Goal: Transaction & Acquisition: Subscribe to service/newsletter

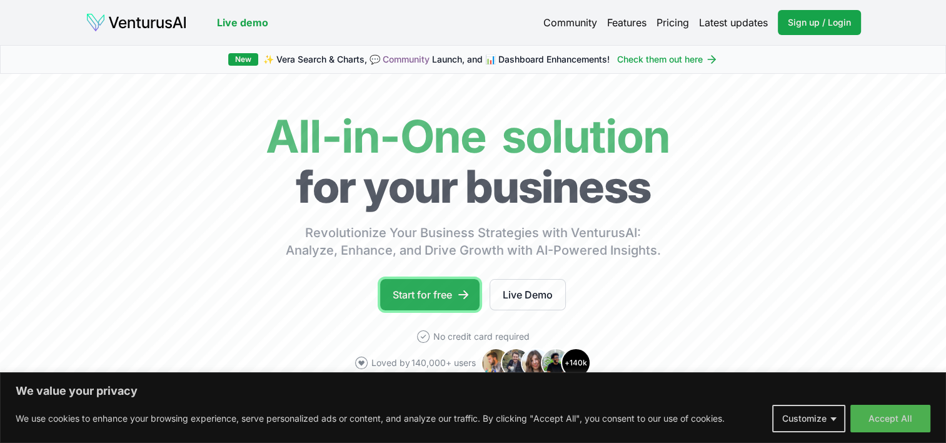
click at [438, 298] on link "Start for free" at bounding box center [429, 294] width 99 height 31
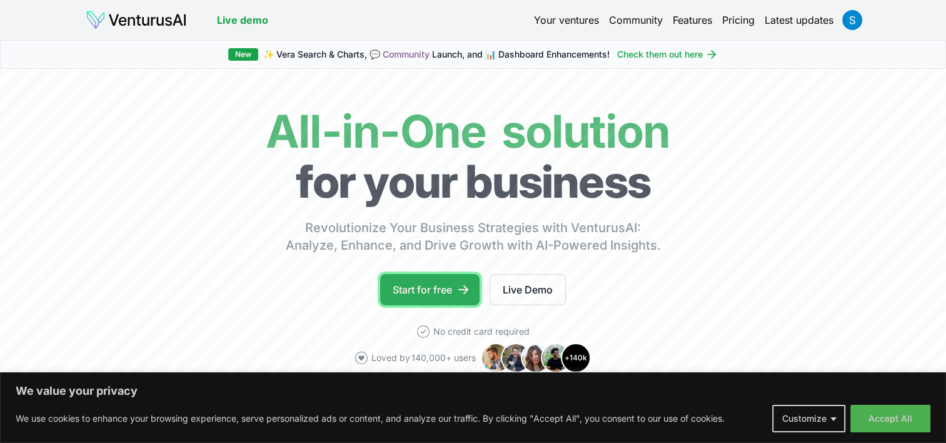
click at [436, 284] on link "Start for free" at bounding box center [429, 289] width 99 height 31
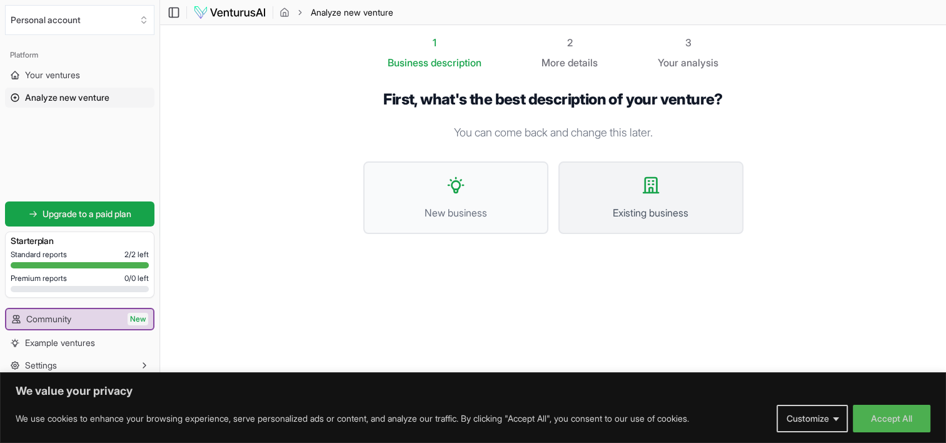
click at [630, 211] on span "Existing business" at bounding box center [651, 212] width 158 height 15
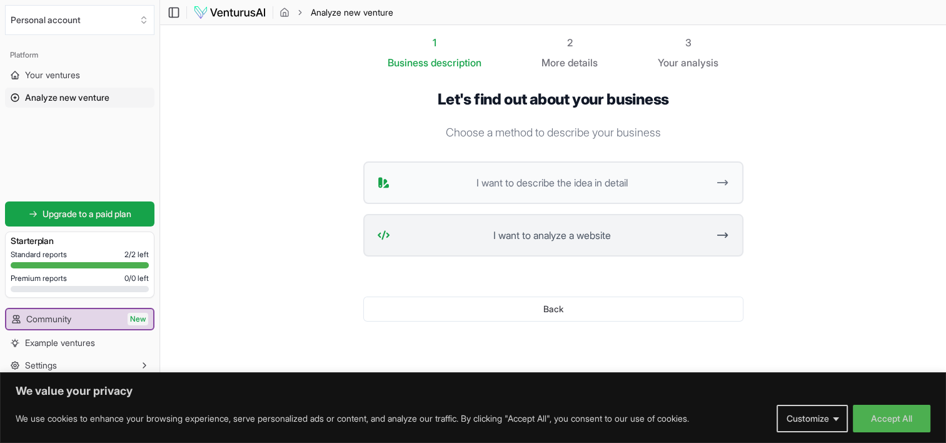
click at [575, 239] on span "I want to analyze a website" at bounding box center [551, 235] width 313 height 15
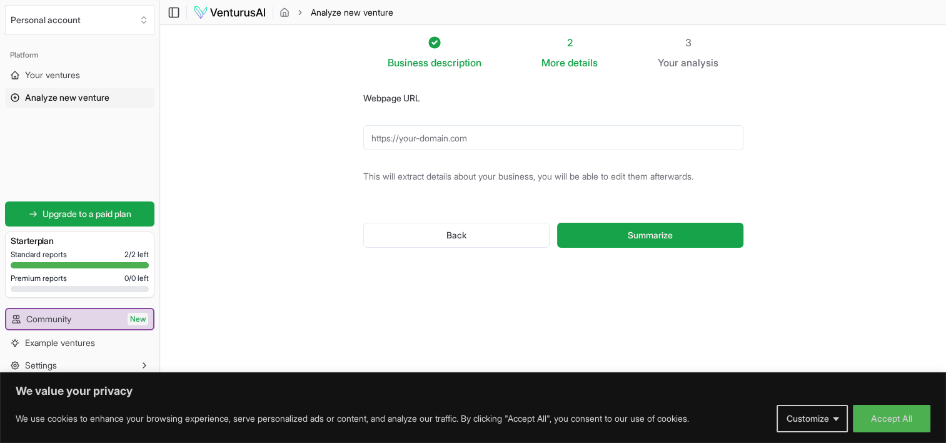
click at [490, 140] on input "Webpage URL" at bounding box center [553, 137] width 380 height 25
click at [690, 243] on button "Summarize" at bounding box center [650, 235] width 186 height 25
click at [505, 128] on input "www.sacredcybin.org" at bounding box center [553, 137] width 380 height 25
click at [374, 138] on input "www.sacredcybin.org" at bounding box center [553, 137] width 380 height 25
click at [385, 127] on input "www.sacredcybin.org" at bounding box center [553, 137] width 380 height 25
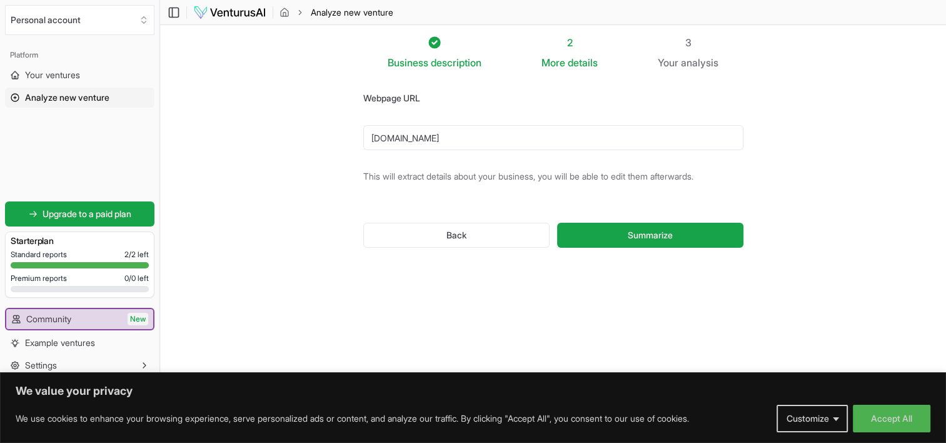
click at [385, 127] on input "ht.sacredcybin.org" at bounding box center [553, 137] width 380 height 25
type input "https://.sacredcybin.org"
click at [557, 223] on button "Summarize" at bounding box center [650, 235] width 186 height 25
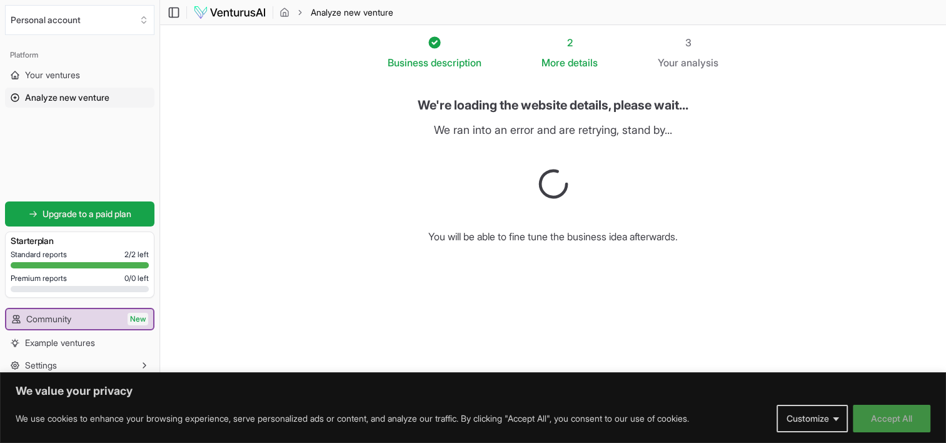
click at [892, 421] on button "Accept All" at bounding box center [892, 418] width 78 height 28
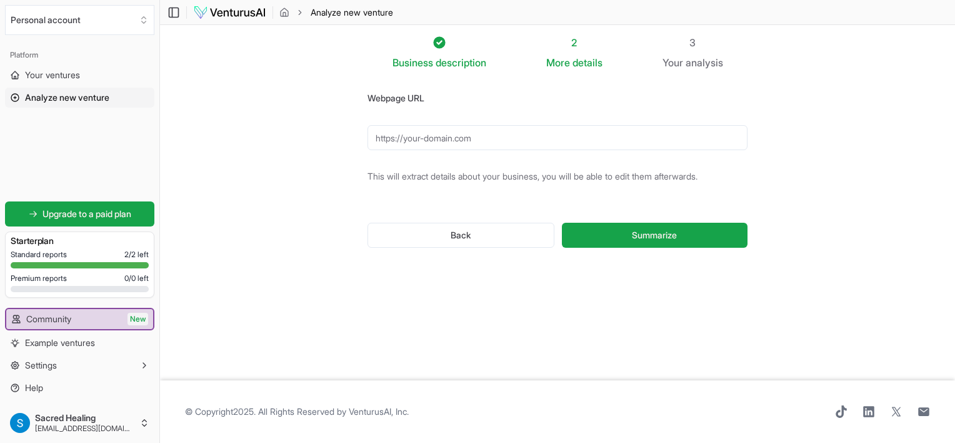
click at [436, 138] on input "Webpage URL" at bounding box center [558, 137] width 380 height 25
paste input "[URL][DOMAIN_NAME]"
type input "[URL][DOMAIN_NAME]"
click at [633, 224] on button "Summarize" at bounding box center [655, 235] width 186 height 25
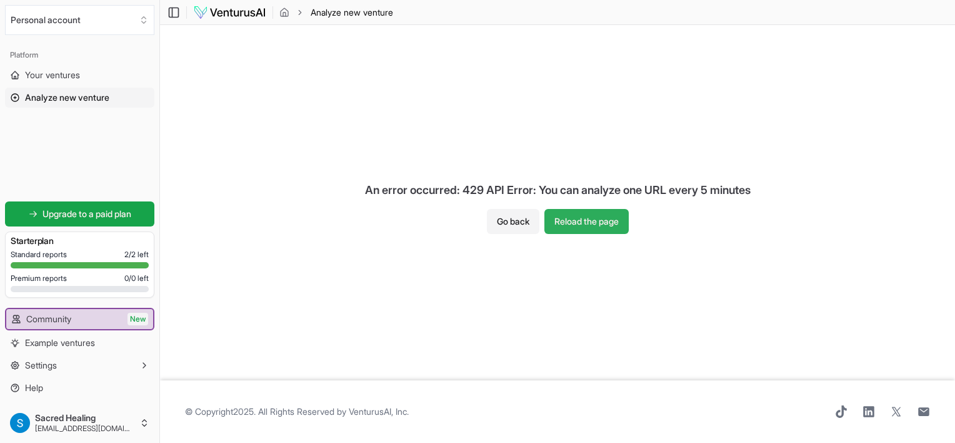
click at [583, 229] on button "Reload the page" at bounding box center [586, 221] width 84 height 25
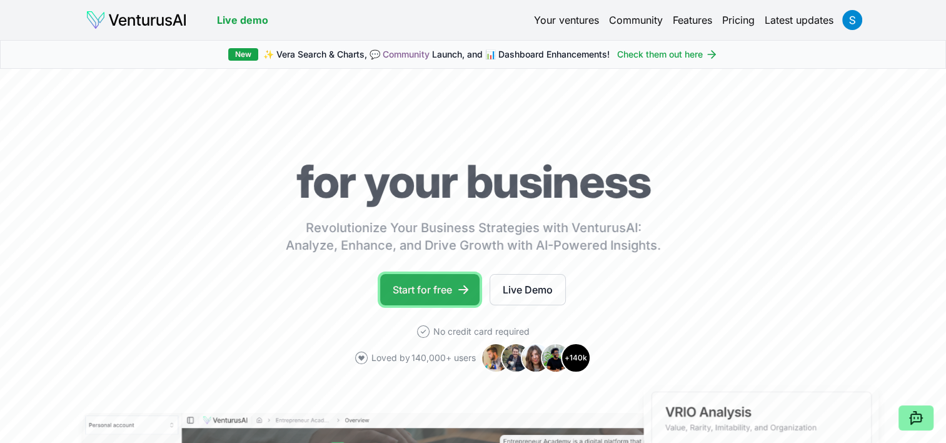
drag, startPoint x: 0, startPoint y: 0, endPoint x: 456, endPoint y: 293, distance: 542.1
click at [456, 293] on link "Start for free" at bounding box center [429, 289] width 99 height 31
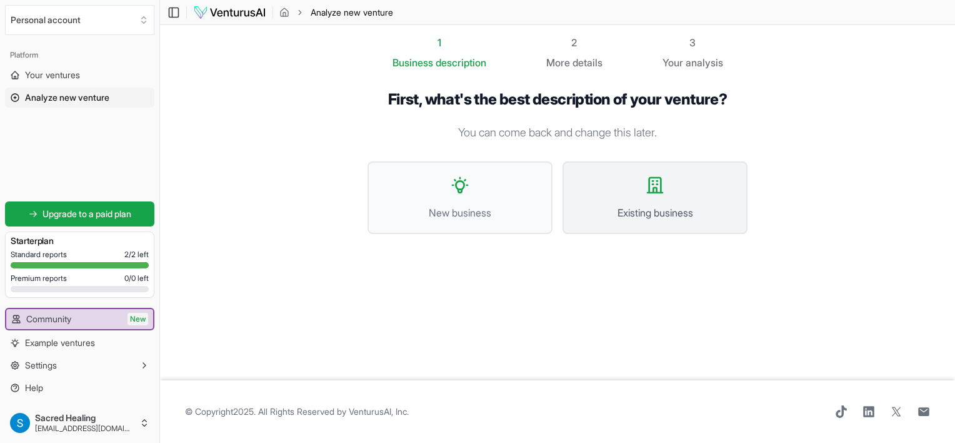
click at [609, 213] on span "Existing business" at bounding box center [655, 212] width 158 height 15
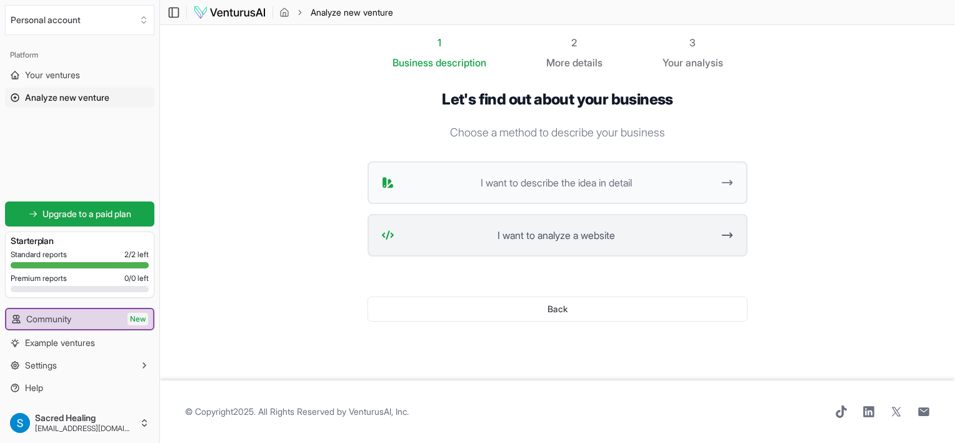
click at [558, 246] on button "I want to analyze a website" at bounding box center [558, 235] width 380 height 43
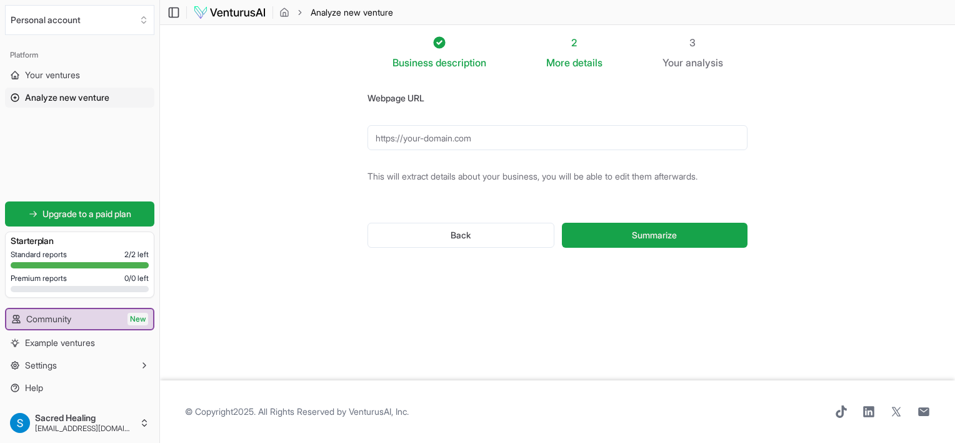
click at [438, 143] on input "Webpage URL" at bounding box center [558, 137] width 380 height 25
paste input "https://www.sacredhealingretreat.com/"
type input "https://www.sacredhealingretreat.com/"
click at [668, 245] on button "Summarize" at bounding box center [655, 235] width 186 height 25
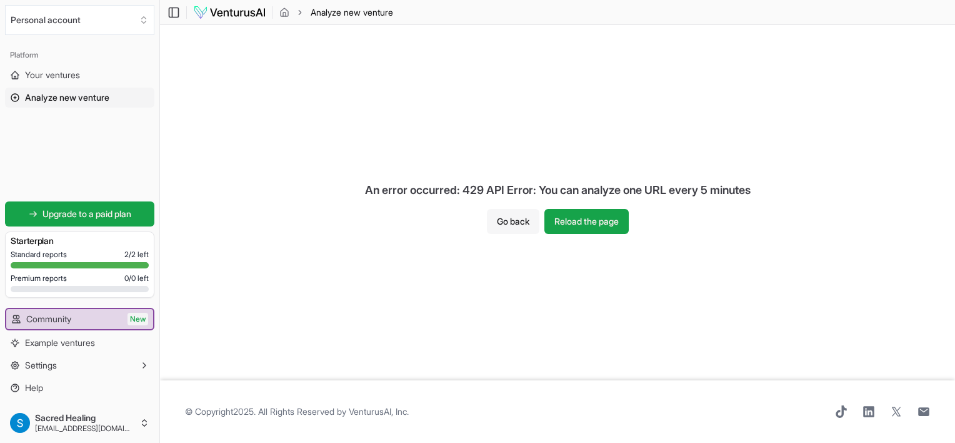
click at [518, 221] on button "Go back" at bounding box center [513, 221] width 53 height 25
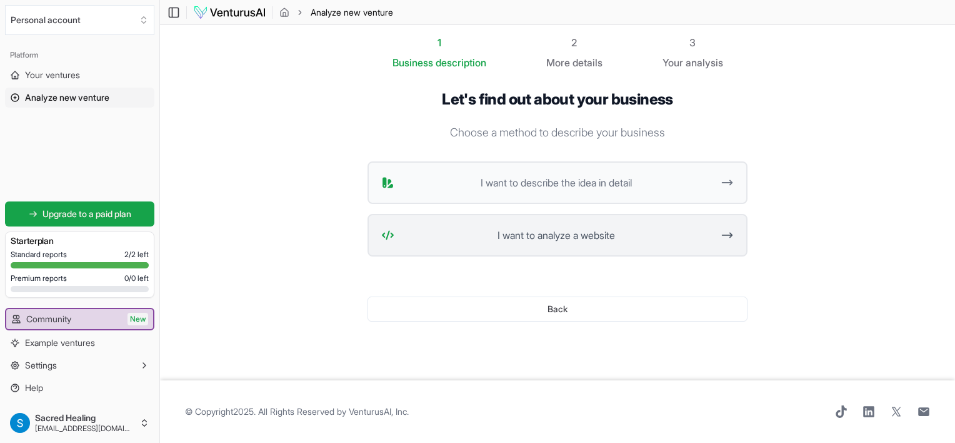
click at [582, 231] on span "I want to analyze a website" at bounding box center [555, 235] width 313 height 15
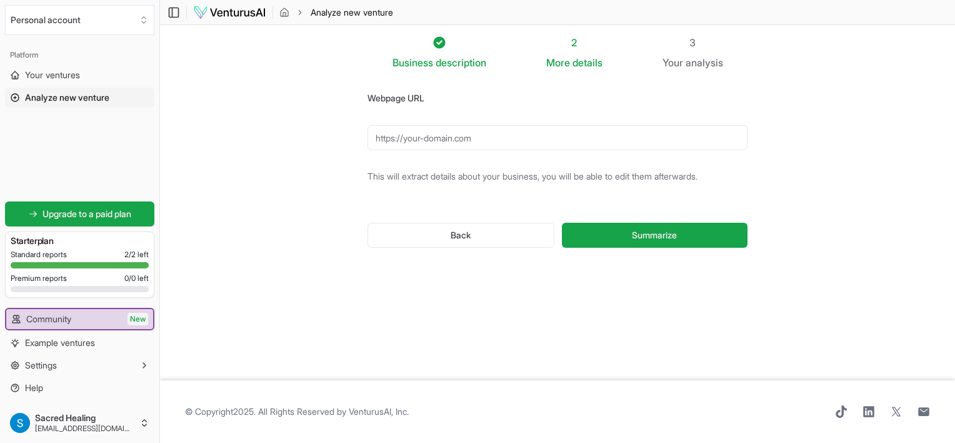
click at [463, 147] on input "Webpage URL" at bounding box center [558, 137] width 380 height 25
paste input "https://www.sacredhealingretreat.com/"
type input "https://www.sacredhealingretreat.com/"
click at [675, 233] on span "Summarize" at bounding box center [654, 235] width 45 height 13
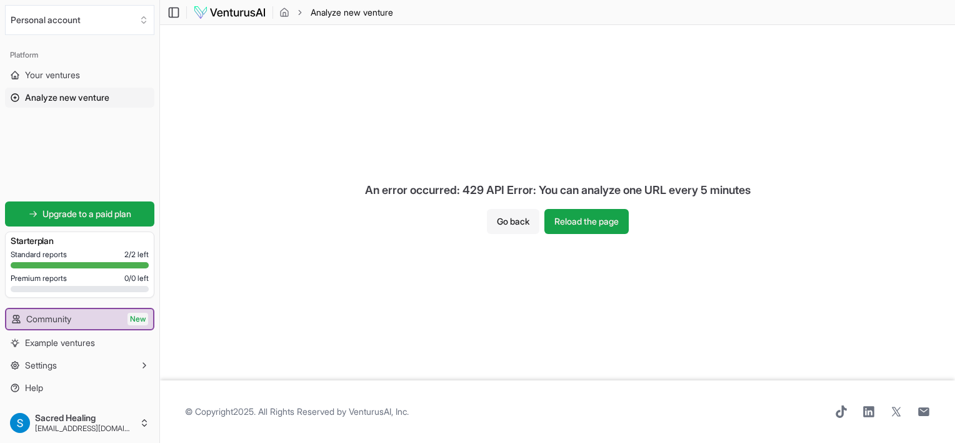
click at [513, 223] on button "Go back" at bounding box center [513, 221] width 53 height 25
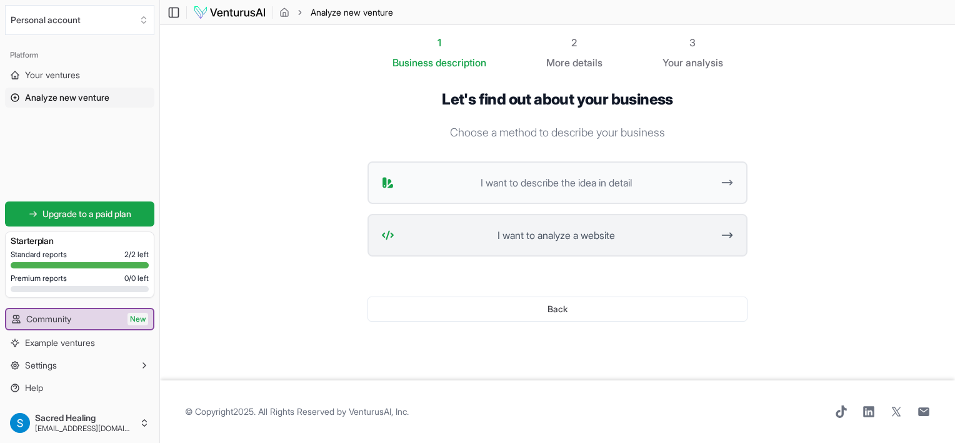
click at [628, 248] on button "I want to analyze a website" at bounding box center [558, 235] width 380 height 43
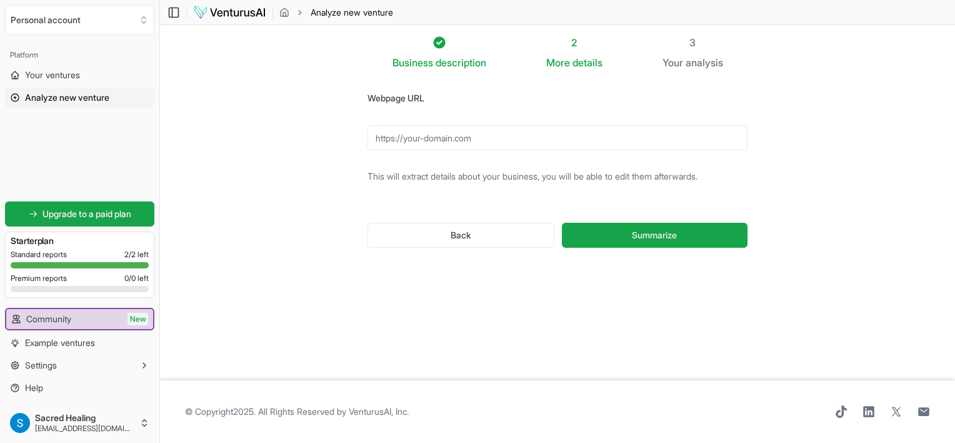
click at [560, 140] on input "Webpage URL" at bounding box center [558, 137] width 380 height 25
paste input "https://www.sacredhealingretreat.com/"
type input "https://www.sacredhealingretreat.com"
click at [648, 235] on span "Summarize" at bounding box center [654, 235] width 45 height 13
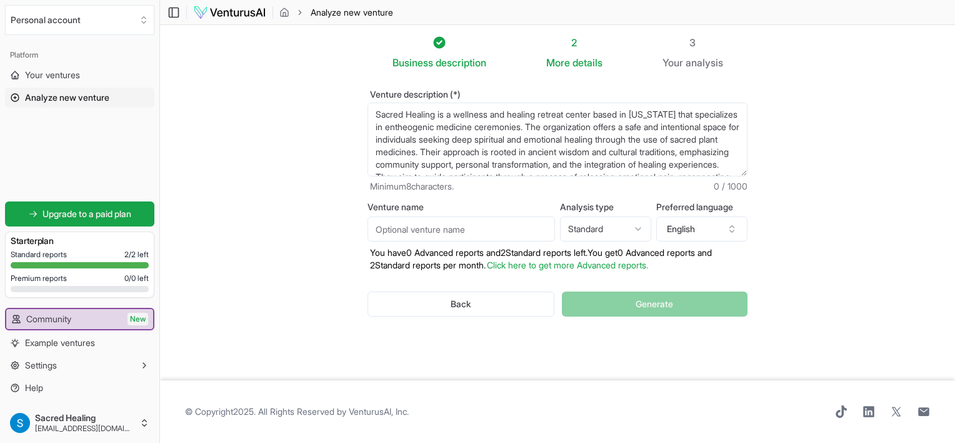
click at [469, 231] on input "Venture name" at bounding box center [462, 228] width 188 height 25
type input "s"
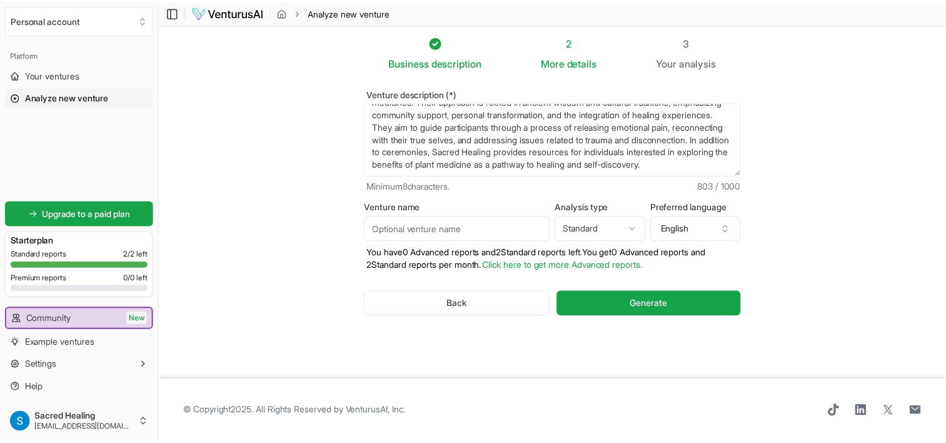
scroll to position [63, 0]
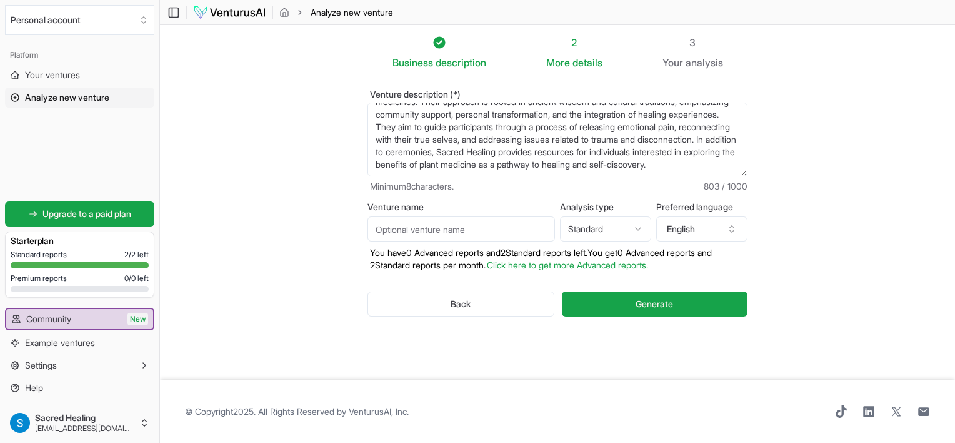
click at [666, 301] on span "Generate" at bounding box center [655, 304] width 38 height 13
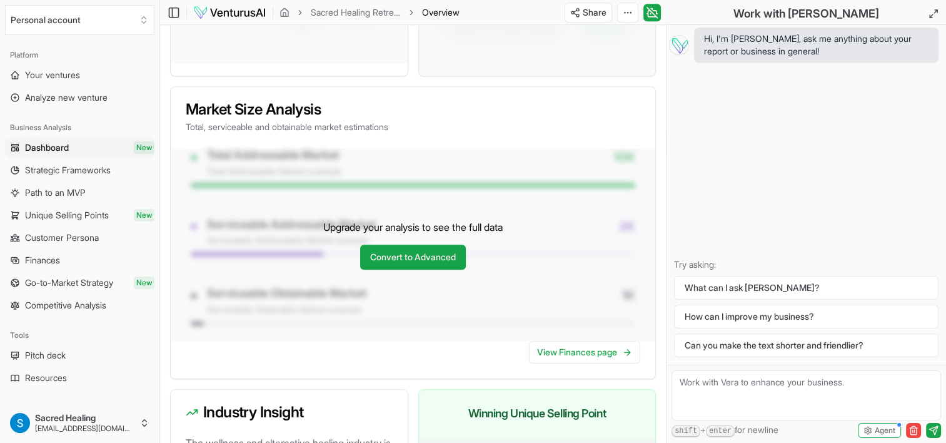
scroll to position [1063, 0]
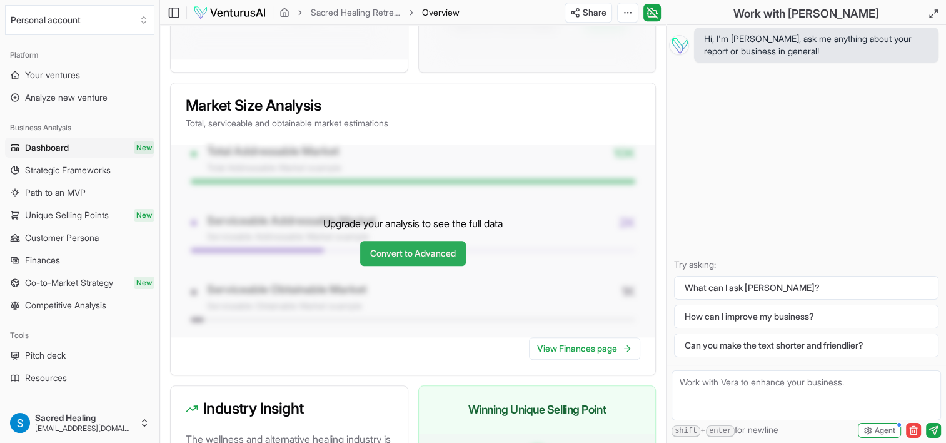
click at [438, 266] on link "Convert to Advanced" at bounding box center [413, 253] width 106 height 25
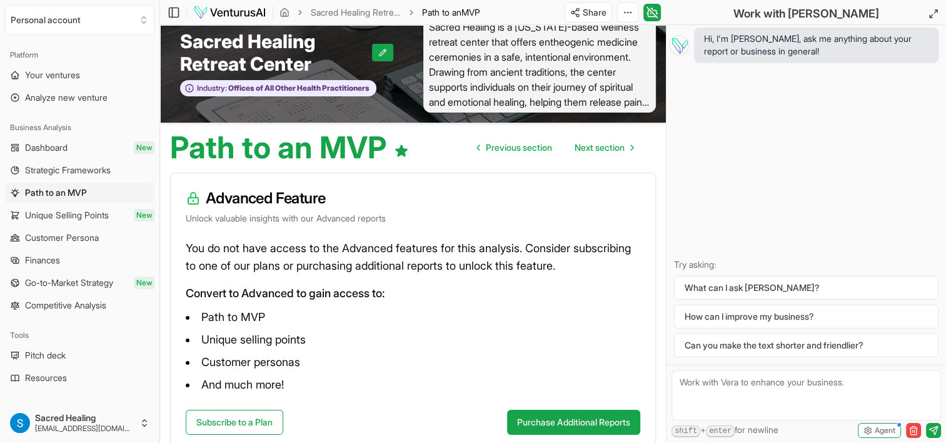
scroll to position [98, 0]
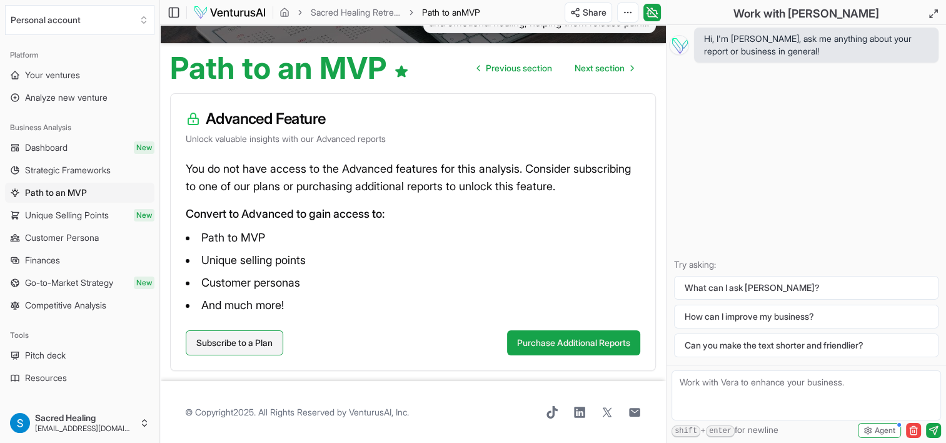
click at [255, 347] on link "Subscribe to a Plan" at bounding box center [235, 342] width 98 height 25
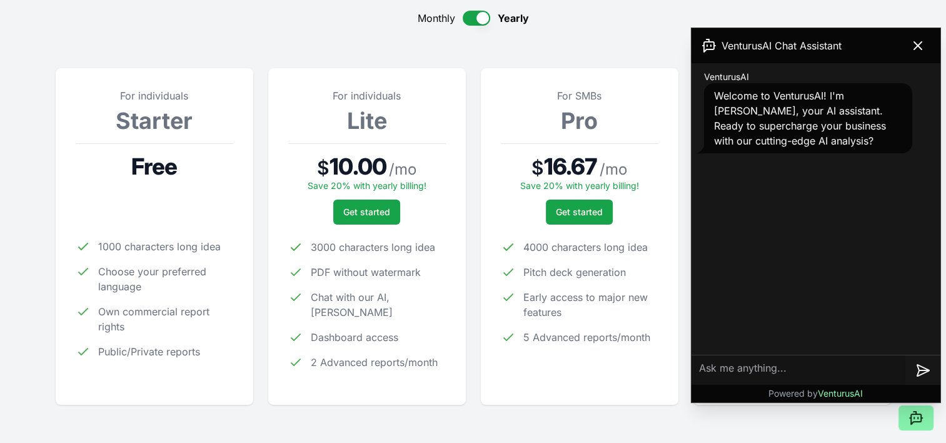
scroll to position [188, 0]
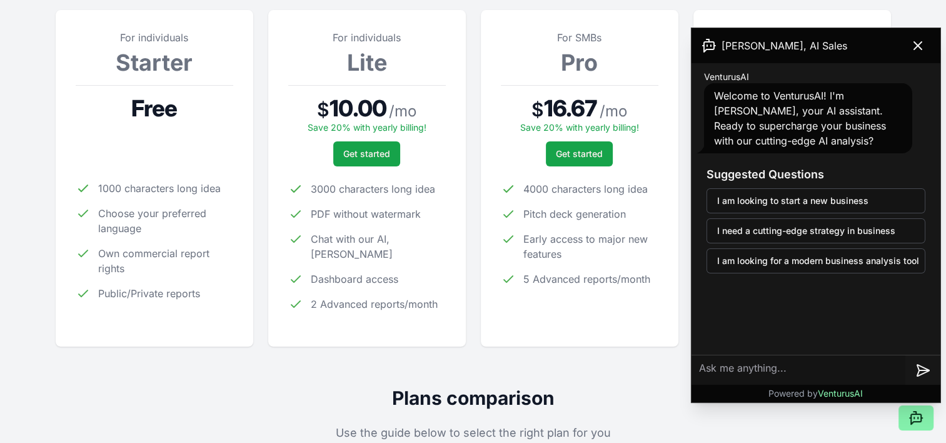
click at [921, 46] on icon at bounding box center [917, 45] width 15 height 15
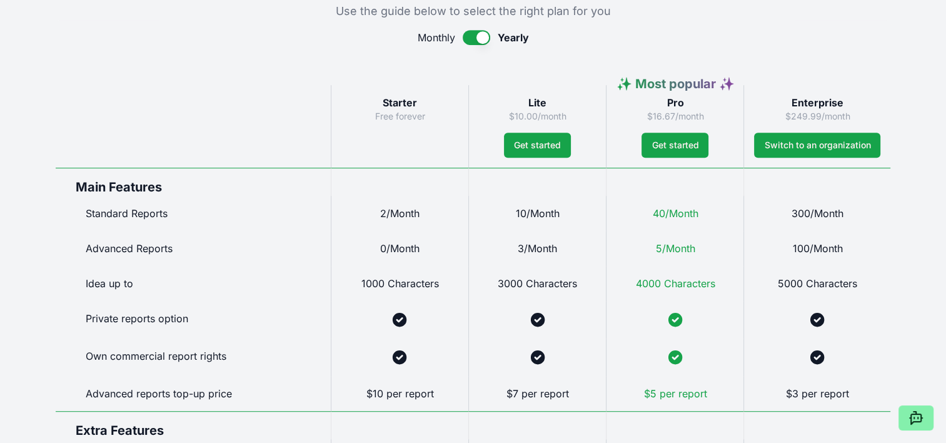
scroll to position [625, 0]
